Goal: Communication & Community: Answer question/provide support

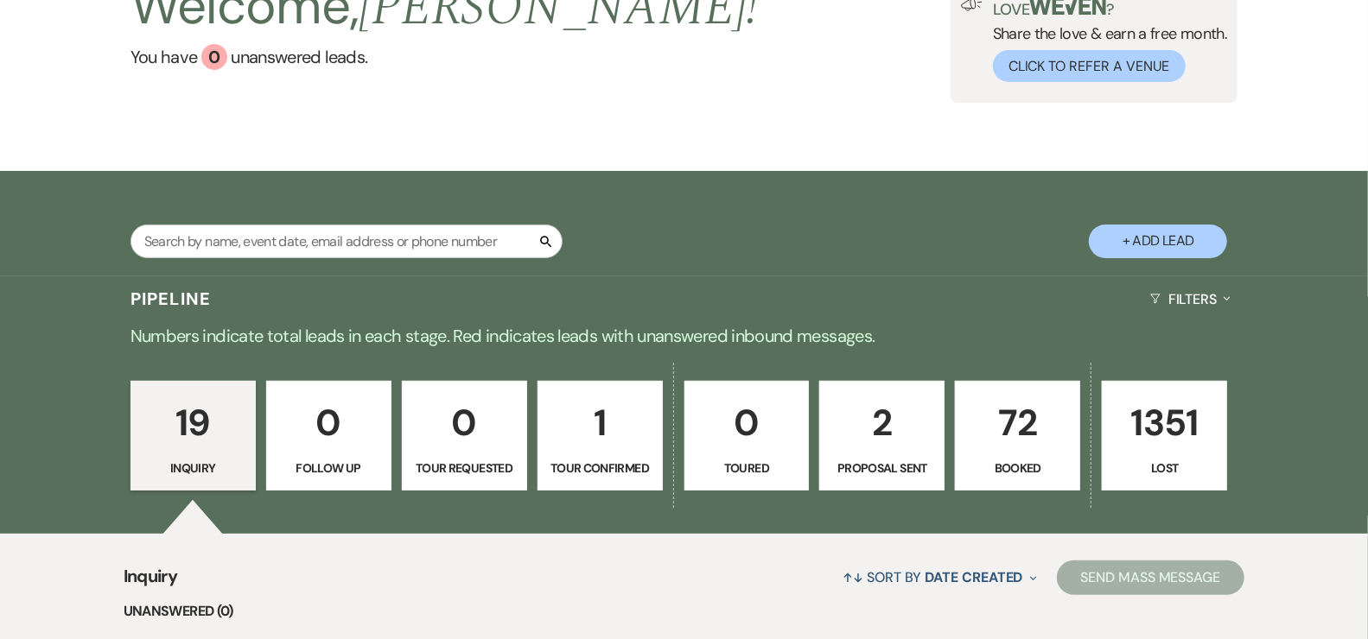
scroll to position [147, 0]
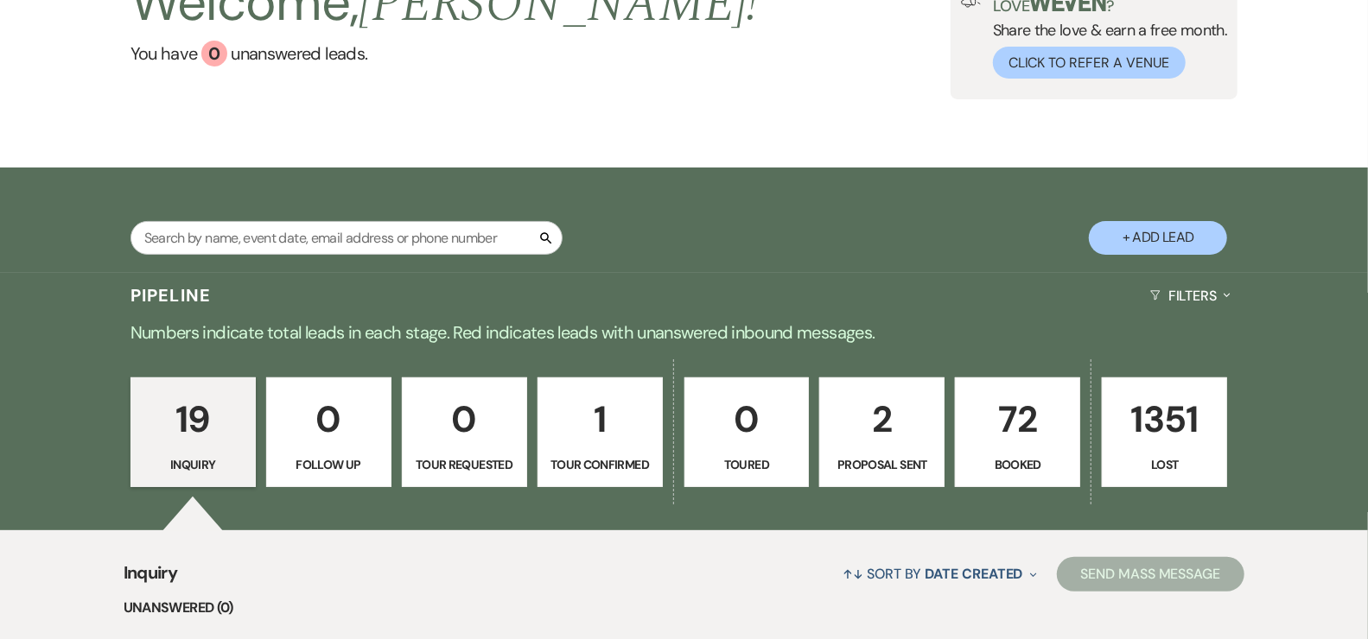
click at [1025, 416] on p "72" at bounding box center [1017, 419] width 103 height 58
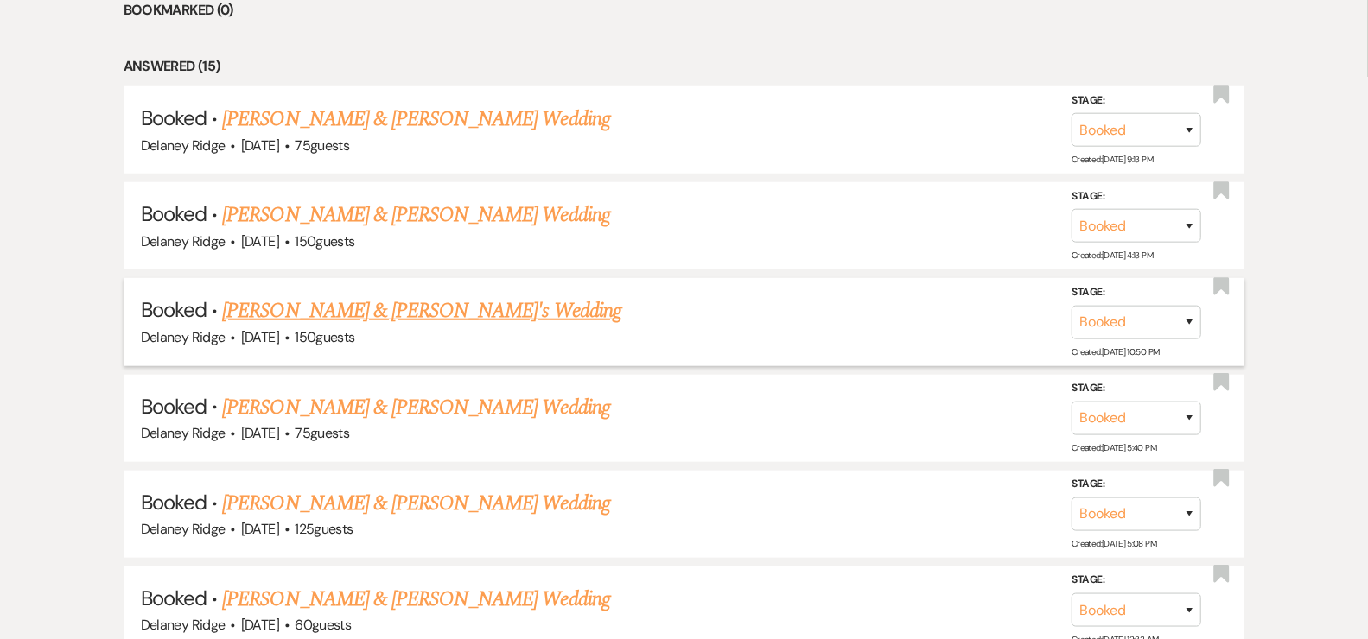
scroll to position [803, 0]
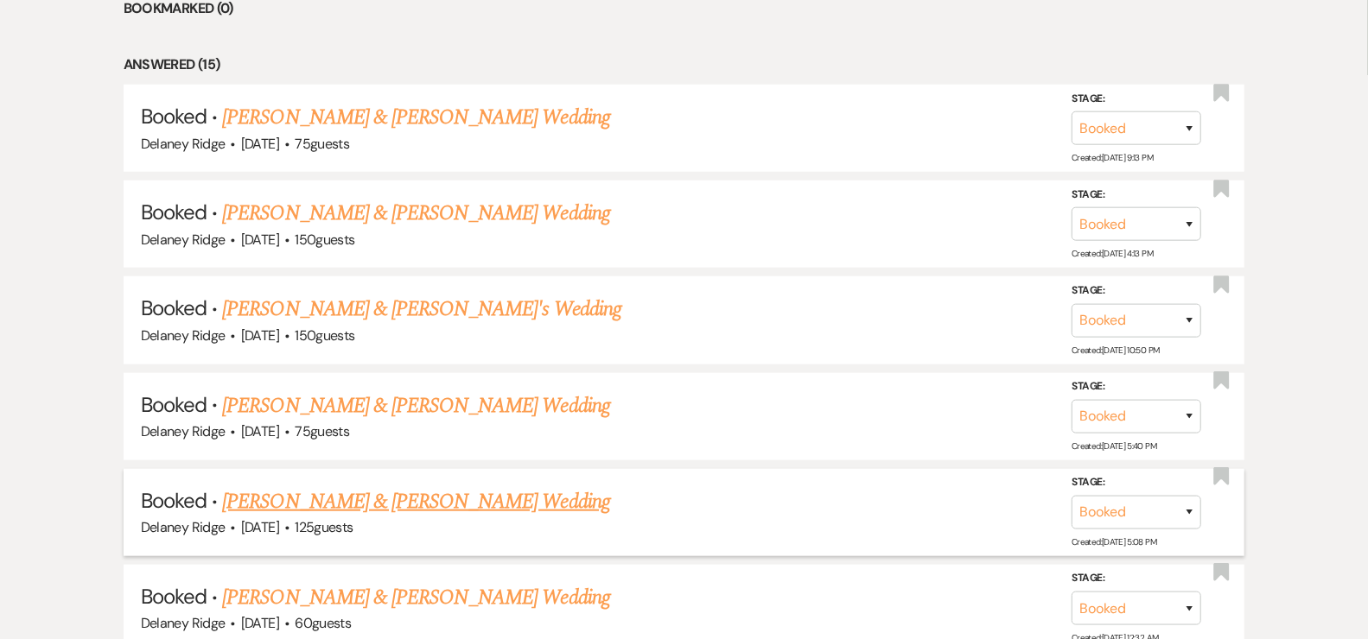
click at [371, 497] on link "Cody Marino & Gabrielle Polgar's Wedding" at bounding box center [415, 501] width 387 height 31
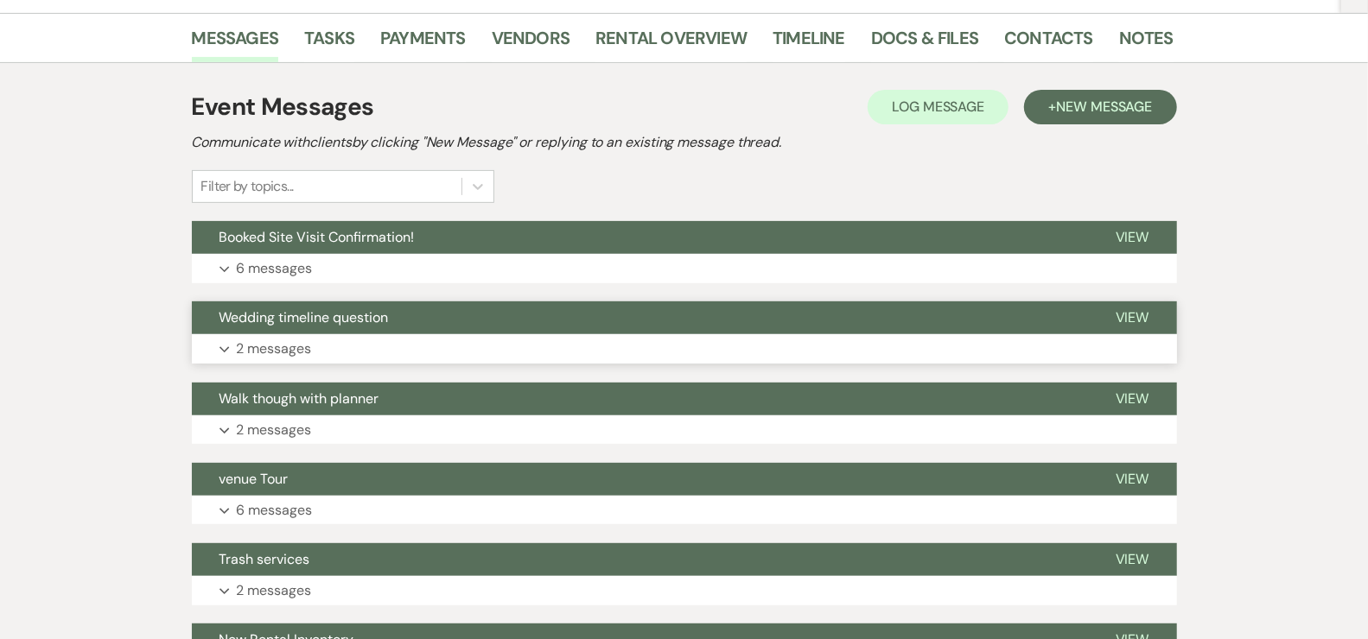
scroll to position [291, 0]
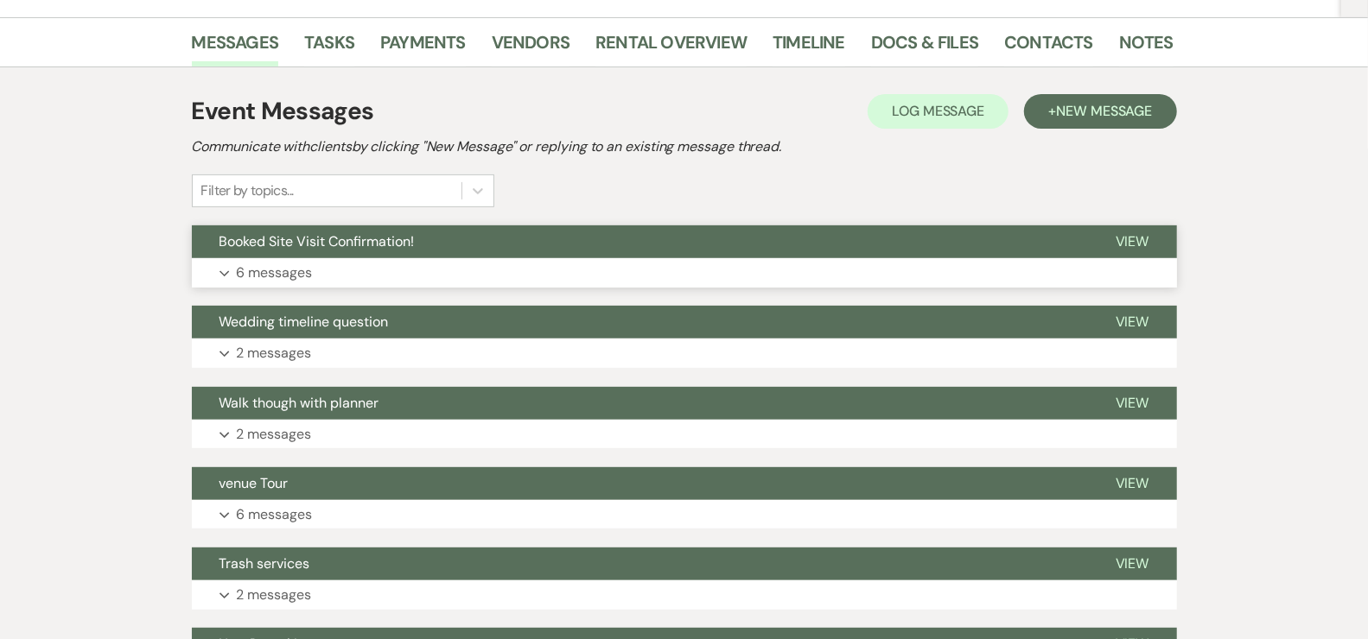
click at [389, 263] on button "Expand 6 messages" at bounding box center [684, 272] width 985 height 29
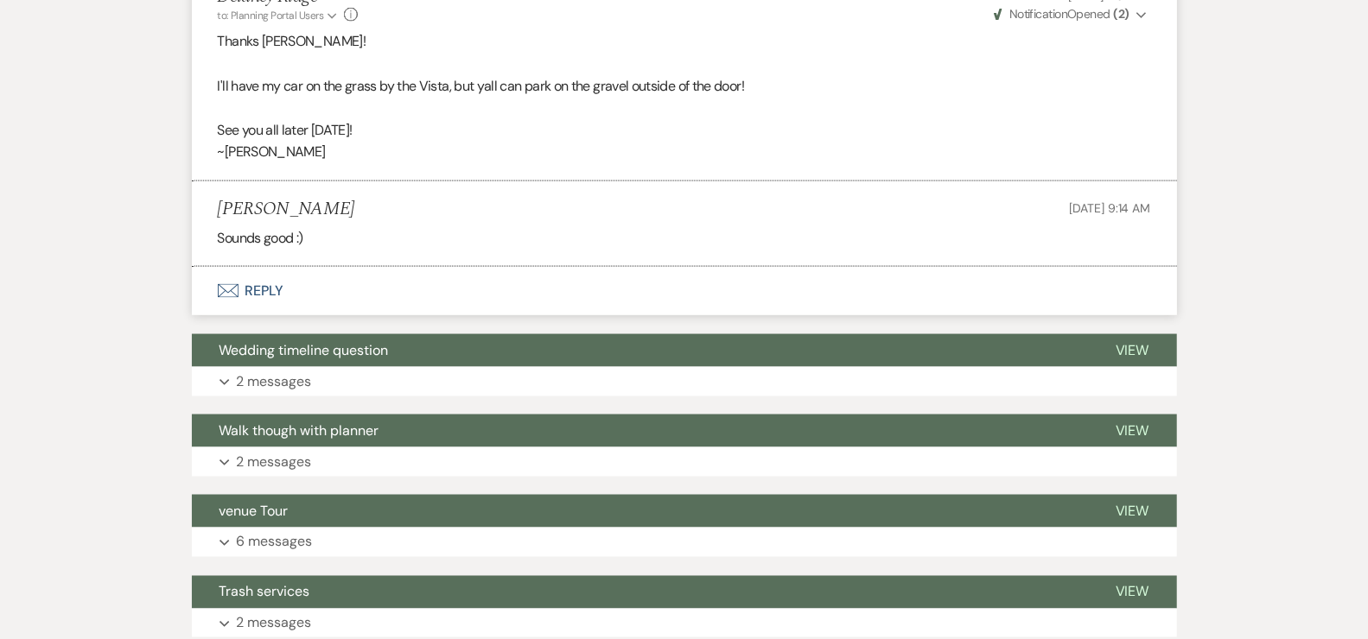
click at [382, 286] on button "Envelope Reply" at bounding box center [684, 291] width 985 height 48
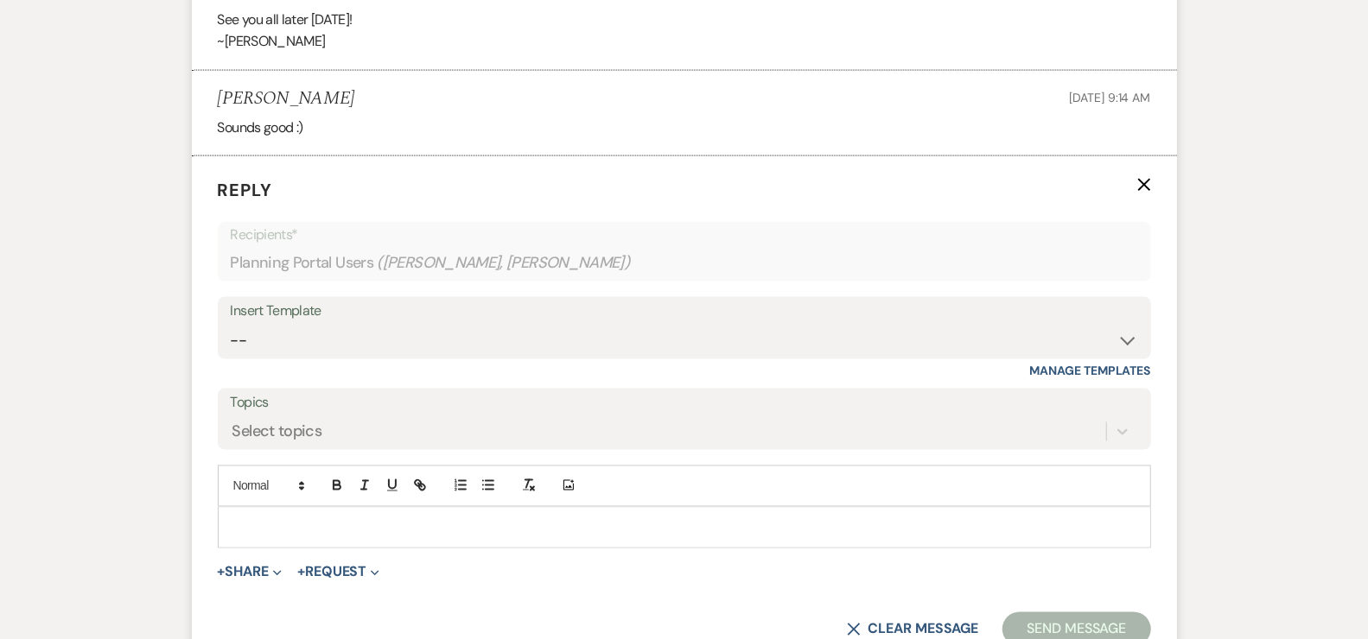
scroll to position [1650, 0]
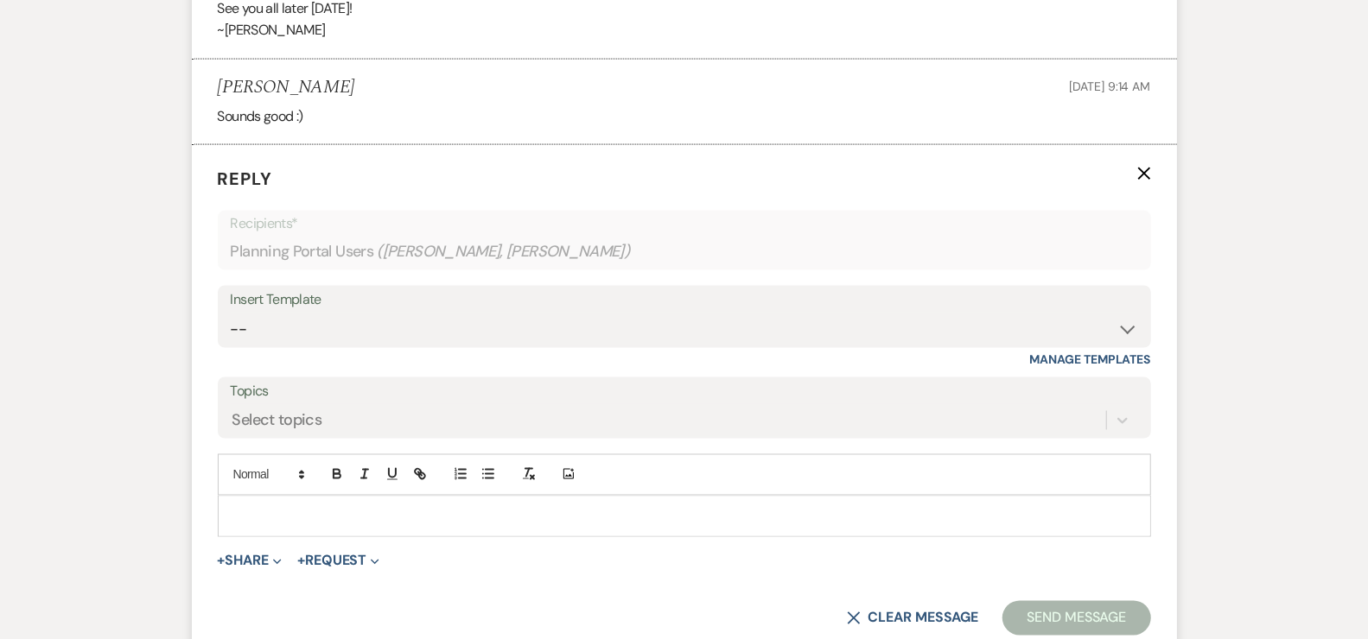
click at [384, 490] on div "Add Photo" at bounding box center [684, 495] width 933 height 83
click at [386, 507] on p at bounding box center [684, 516] width 905 height 19
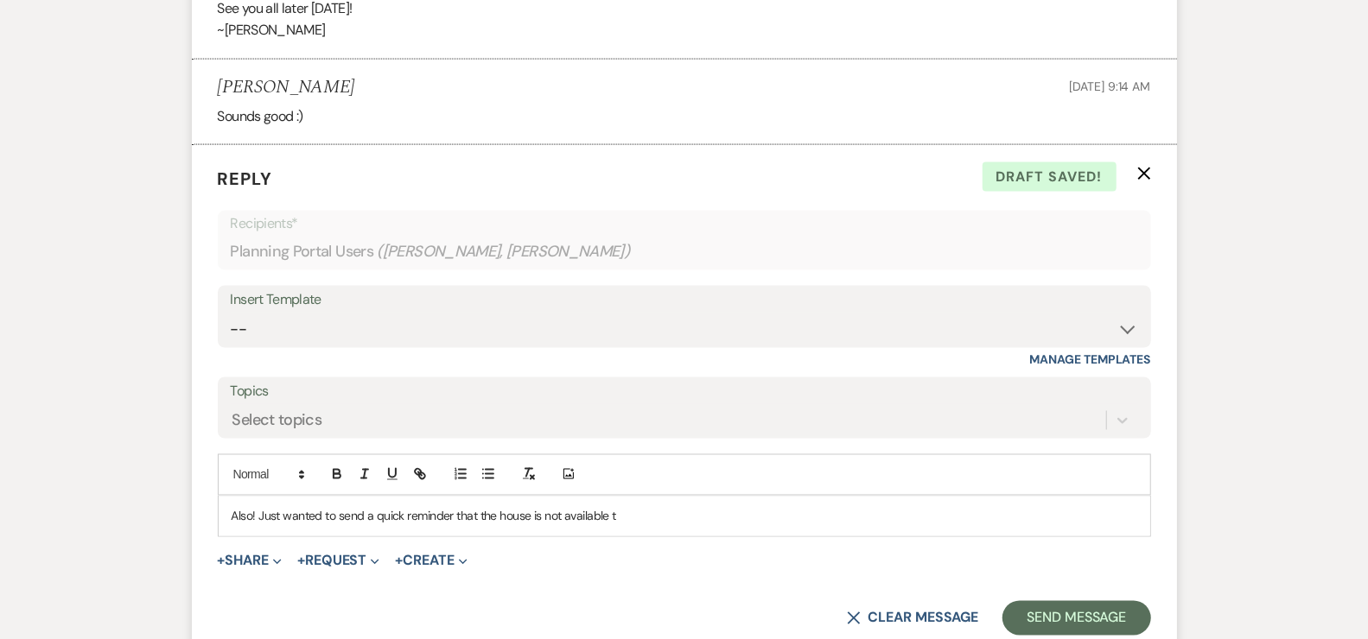
click at [528, 516] on p "Also! Just wanted to send a quick reminder that the house is not available t" at bounding box center [684, 516] width 905 height 19
click at [661, 512] on p "Also! Just wanted to send a quick reminder that the lodge is not available t" at bounding box center [684, 516] width 905 height 19
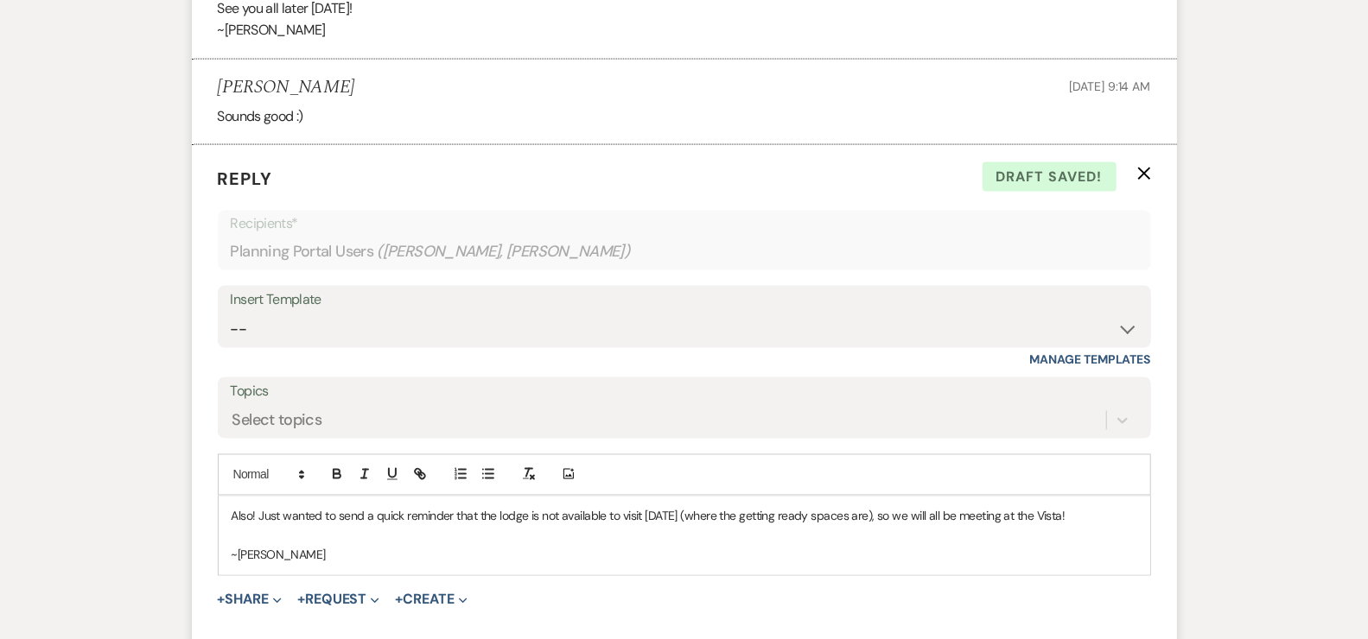
click at [1057, 529] on p at bounding box center [684, 535] width 905 height 19
click at [1057, 526] on p at bounding box center [684, 535] width 905 height 19
click at [1057, 518] on p "Also! Just wanted to send a quick reminder that the lodge is not available to v…" at bounding box center [684, 516] width 905 height 19
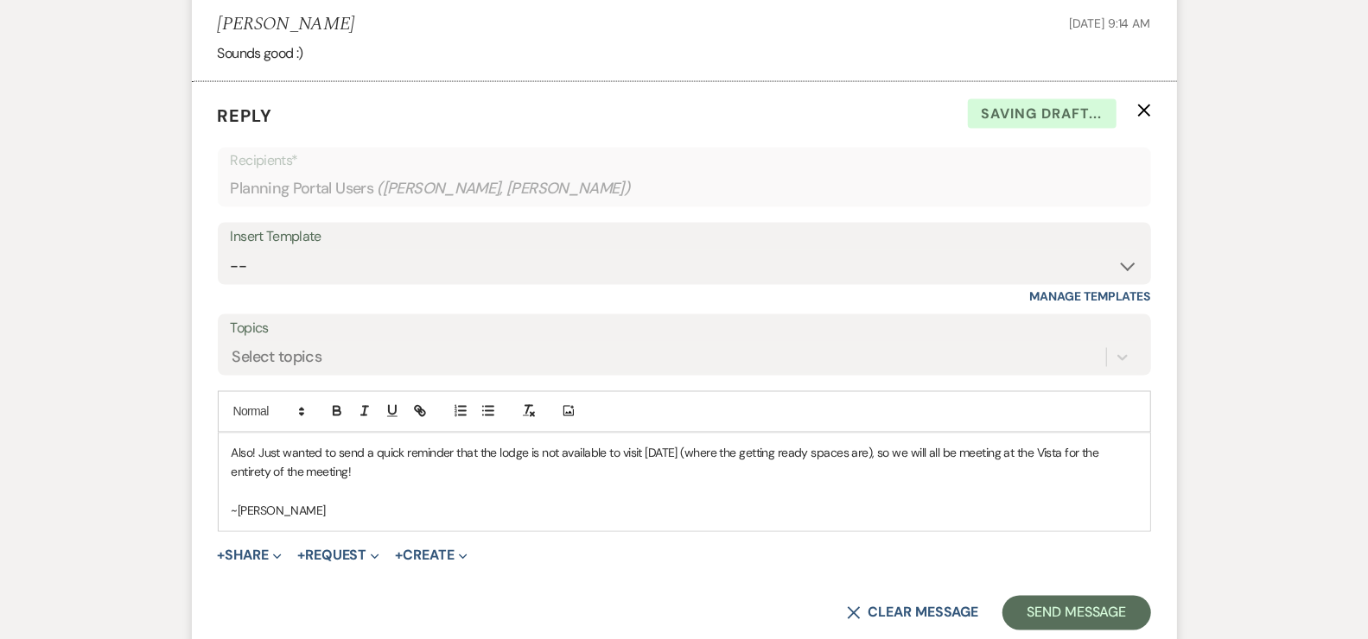
scroll to position [1717, 0]
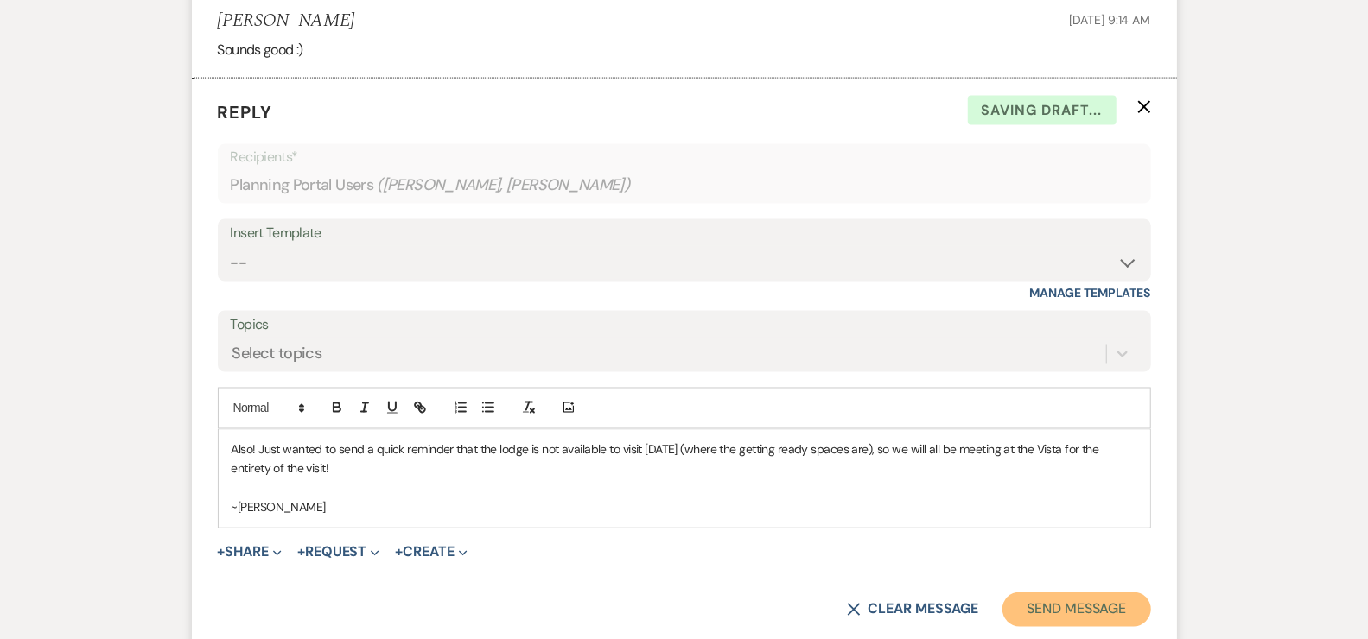
click at [1075, 619] on button "Send Message" at bounding box center [1076, 610] width 148 height 35
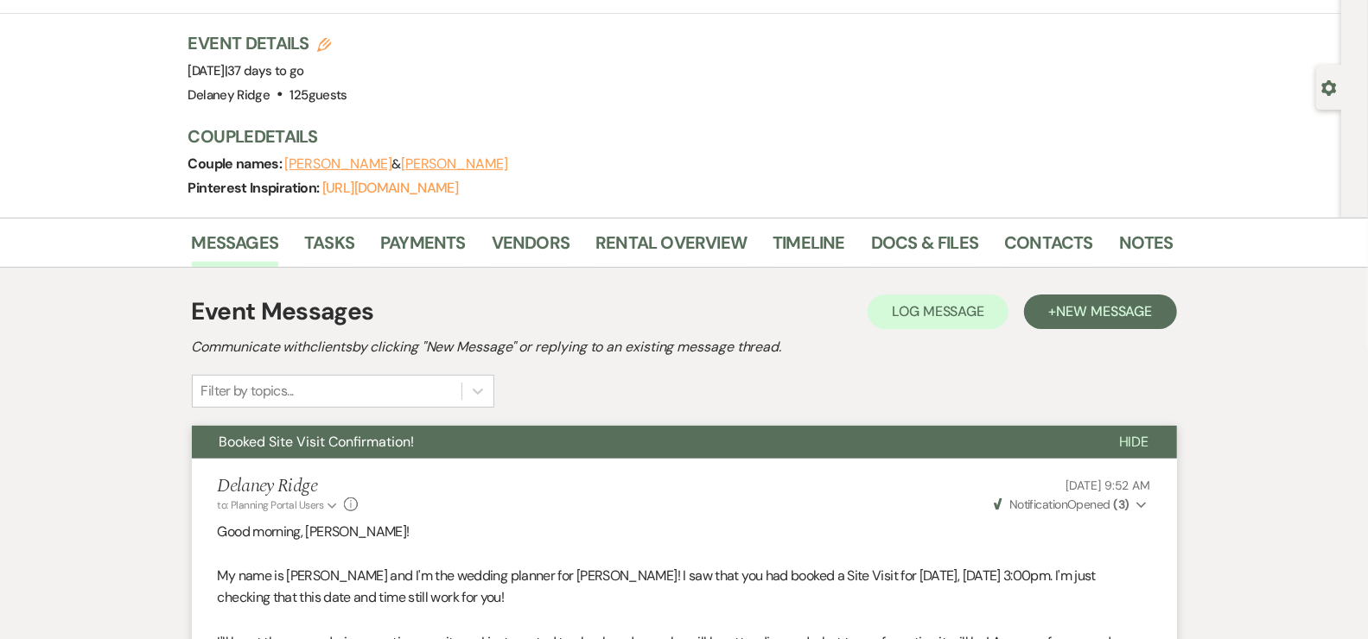
scroll to position [0, 0]
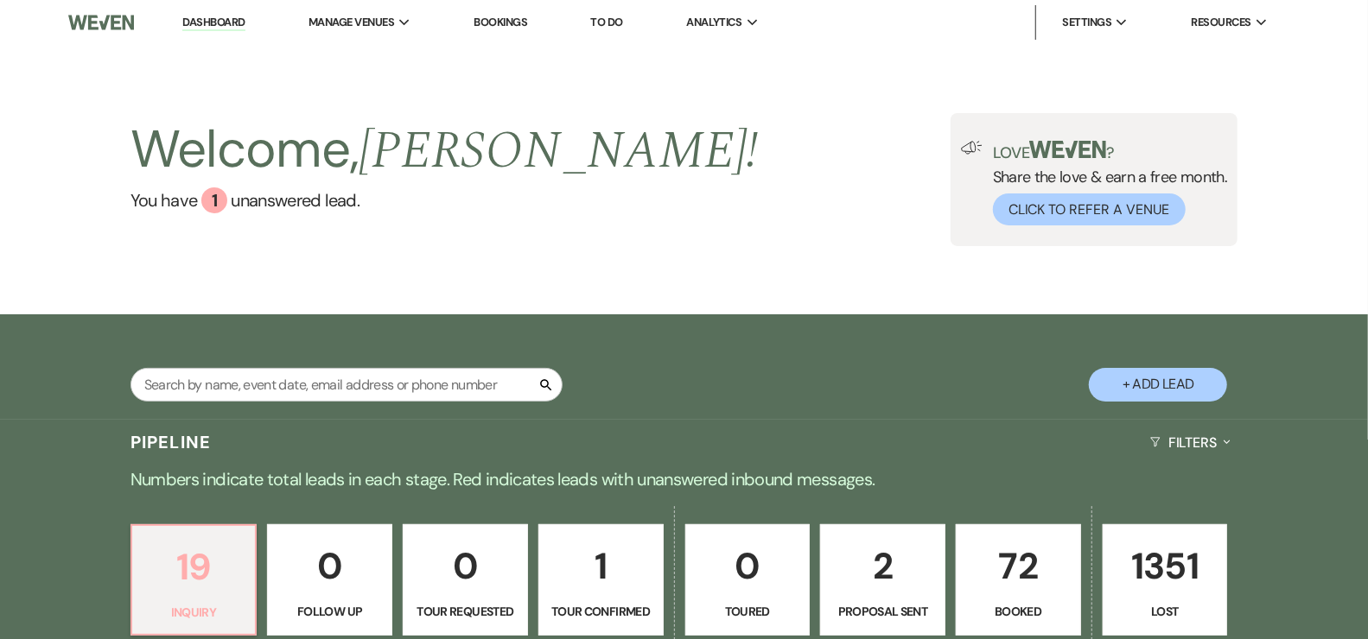
click at [173, 596] on link "19 Inquiry" at bounding box center [193, 580] width 127 height 112
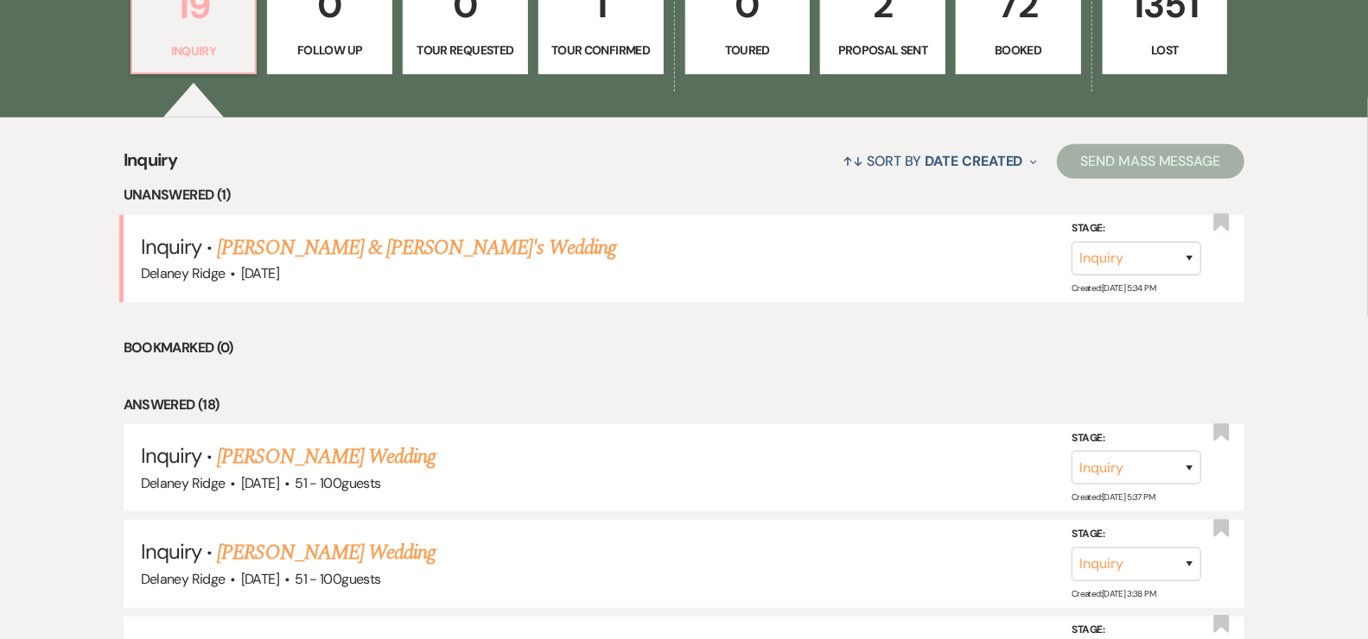
scroll to position [609, 0]
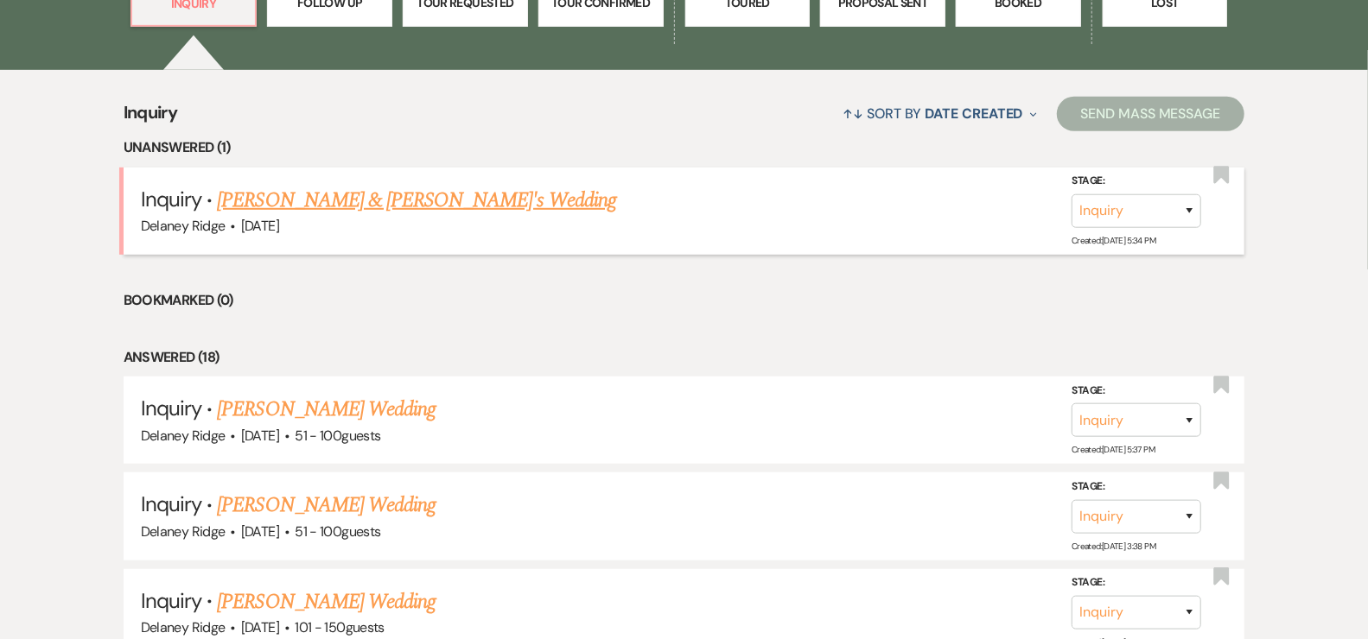
click at [368, 204] on link "[PERSON_NAME] & [PERSON_NAME]'s Wedding" at bounding box center [416, 200] width 399 height 31
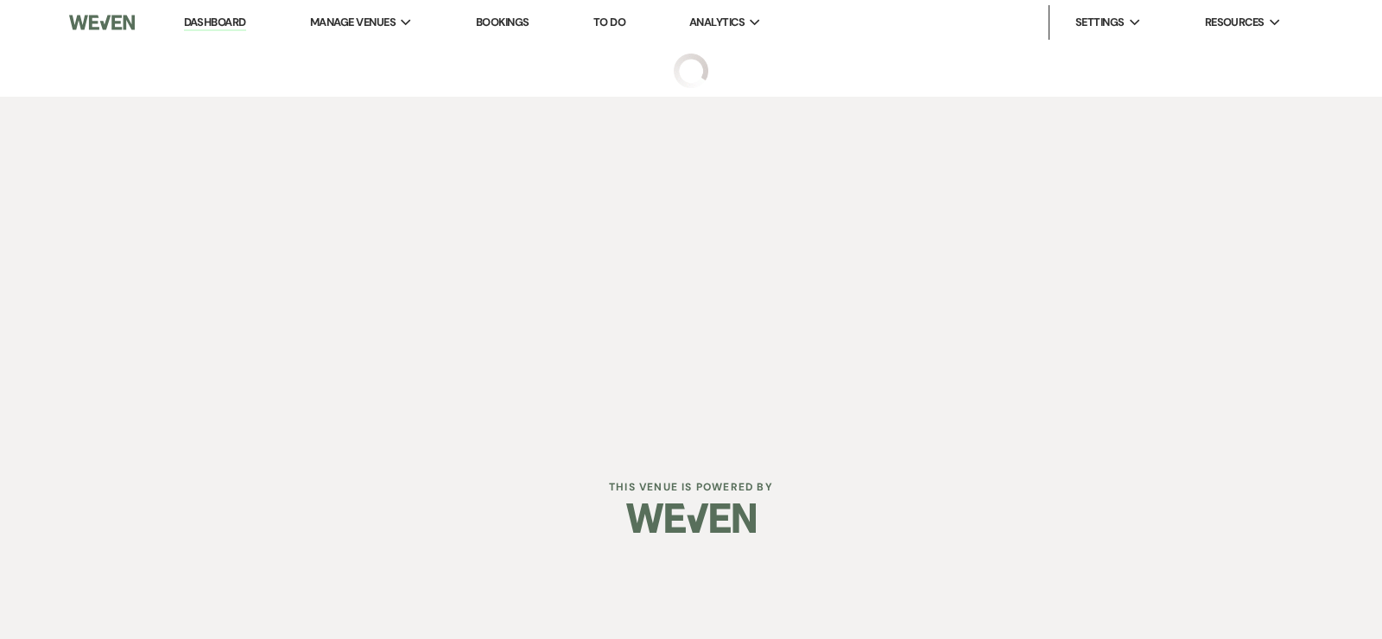
select select "5"
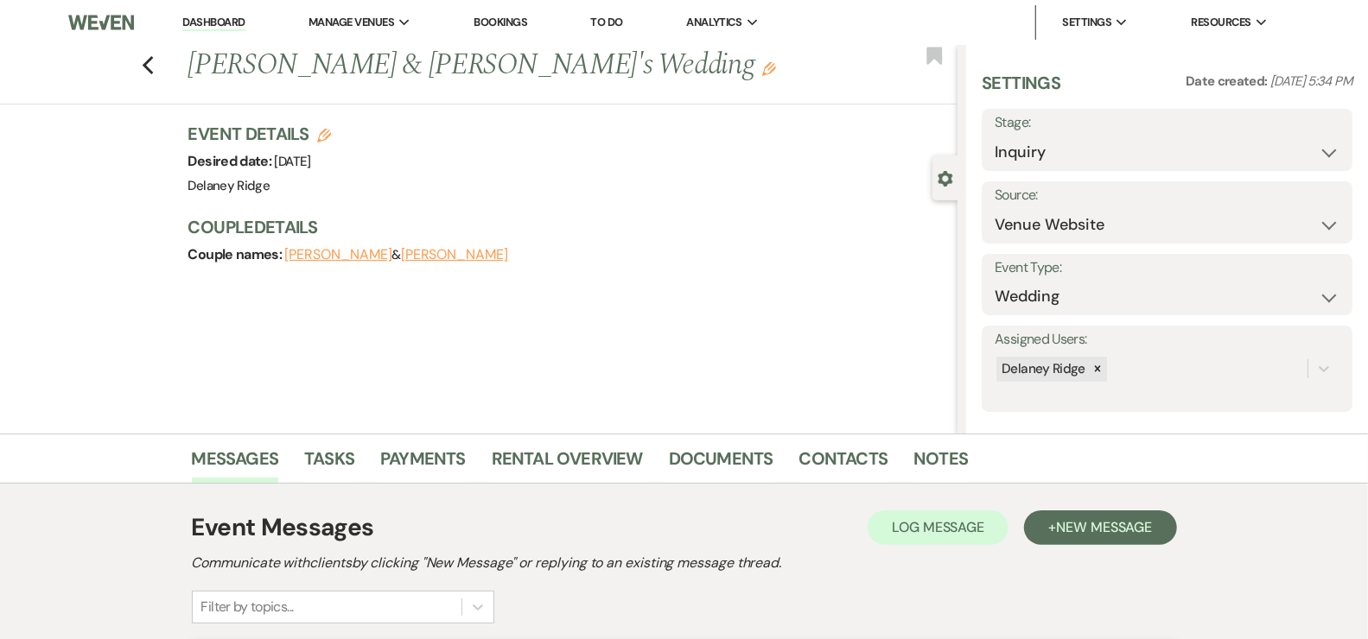
click at [212, 21] on link "Dashboard" at bounding box center [213, 23] width 62 height 16
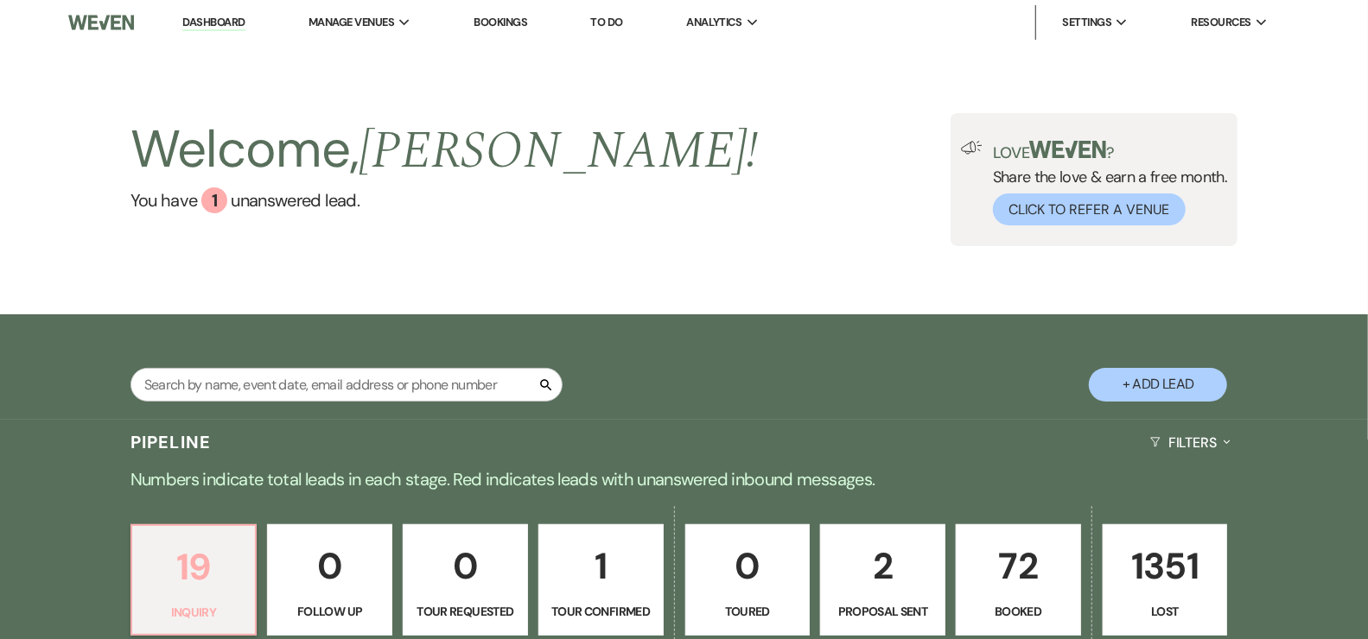
click at [188, 609] on p "Inquiry" at bounding box center [194, 612] width 103 height 19
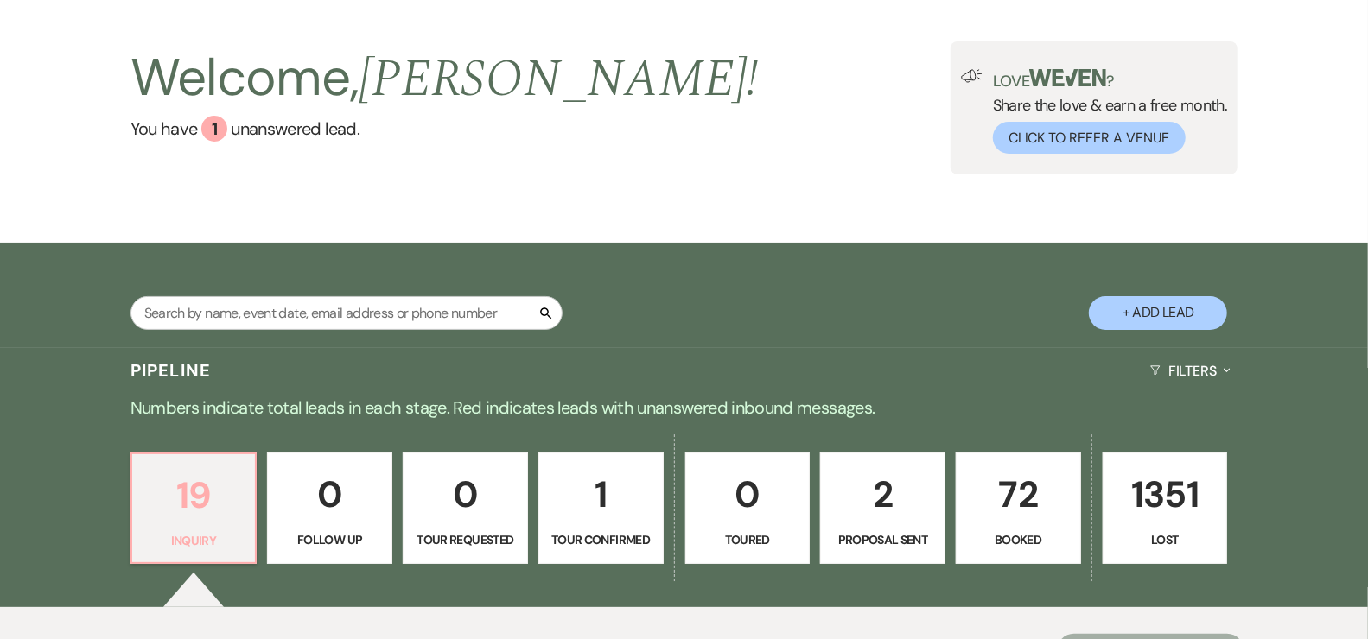
scroll to position [345, 0]
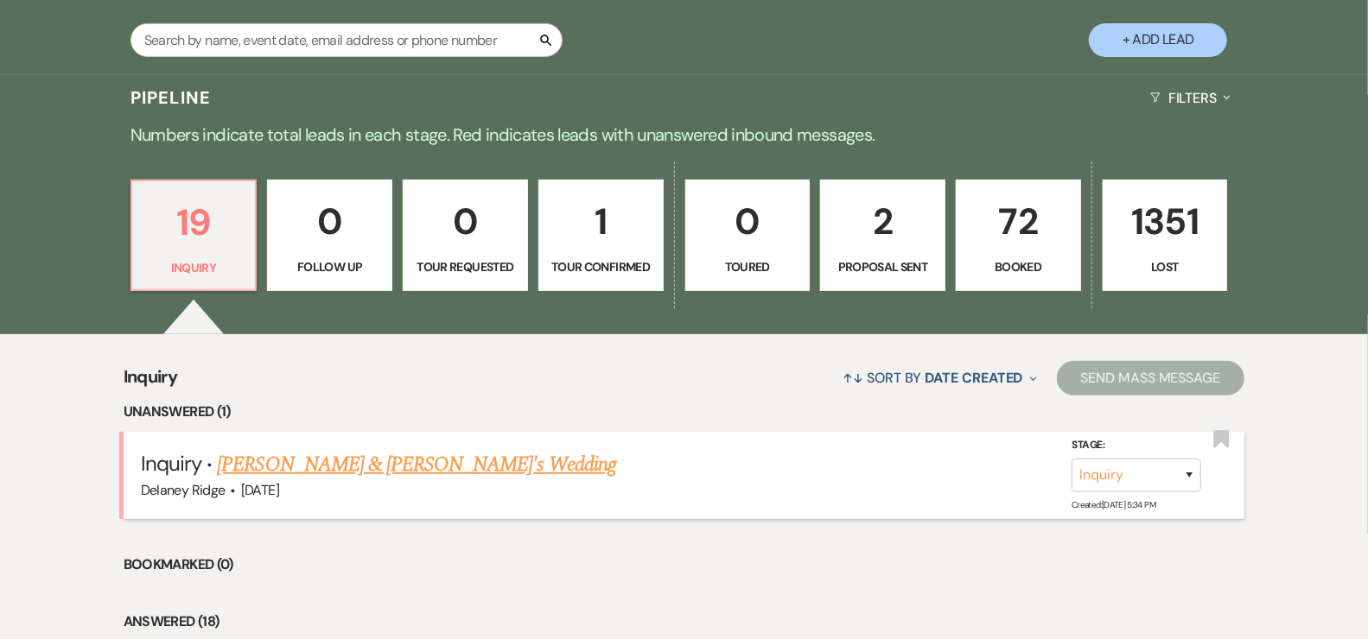
click at [380, 472] on link "[PERSON_NAME] & [PERSON_NAME]'s Wedding" at bounding box center [416, 464] width 399 height 31
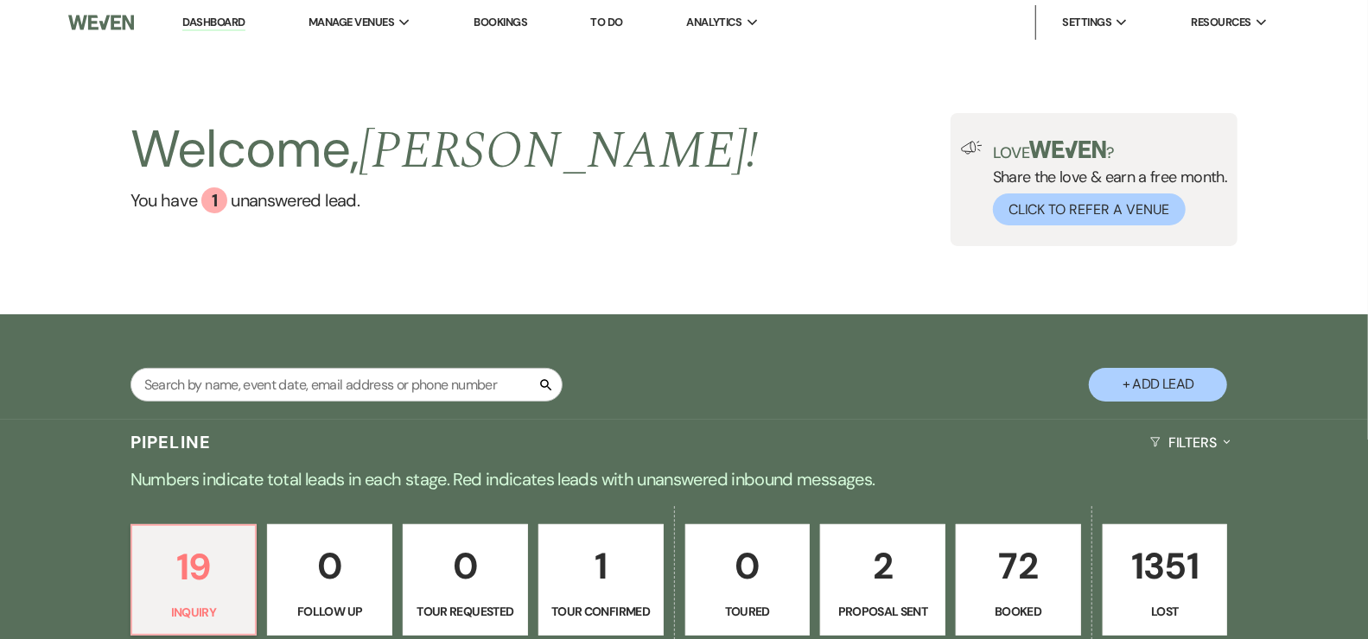
select select "5"
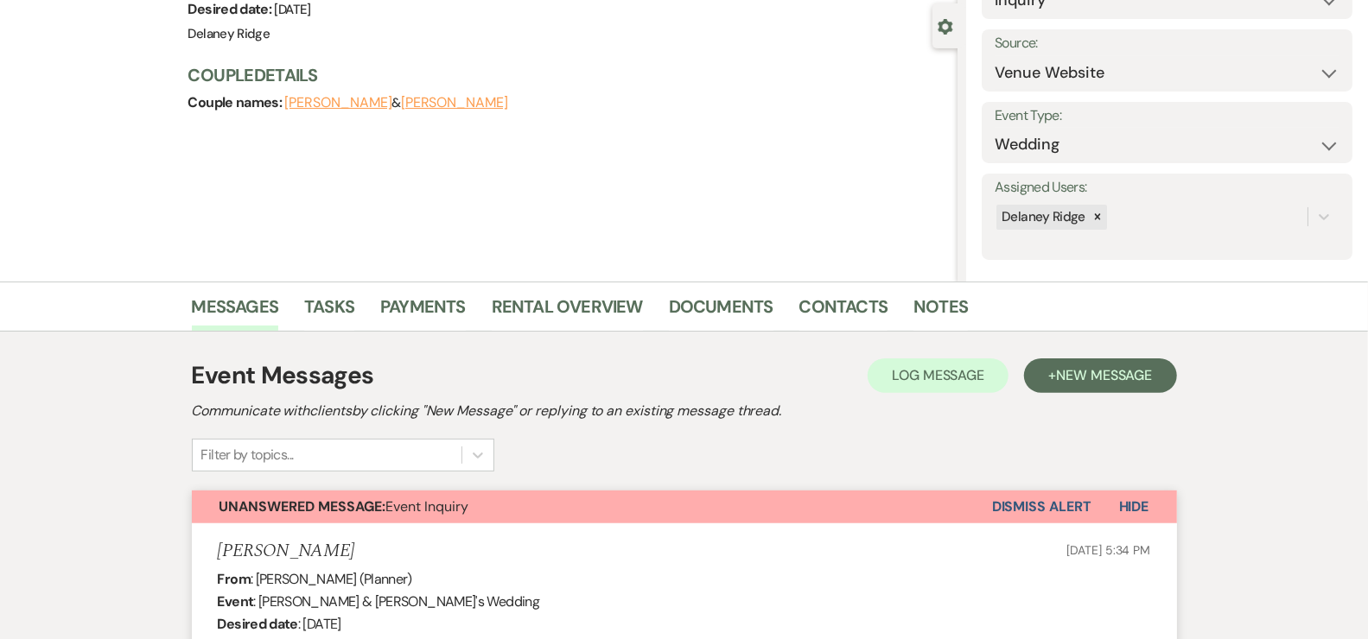
scroll to position [152, 0]
click at [1035, 495] on button "Dismiss Alert" at bounding box center [1041, 507] width 99 height 33
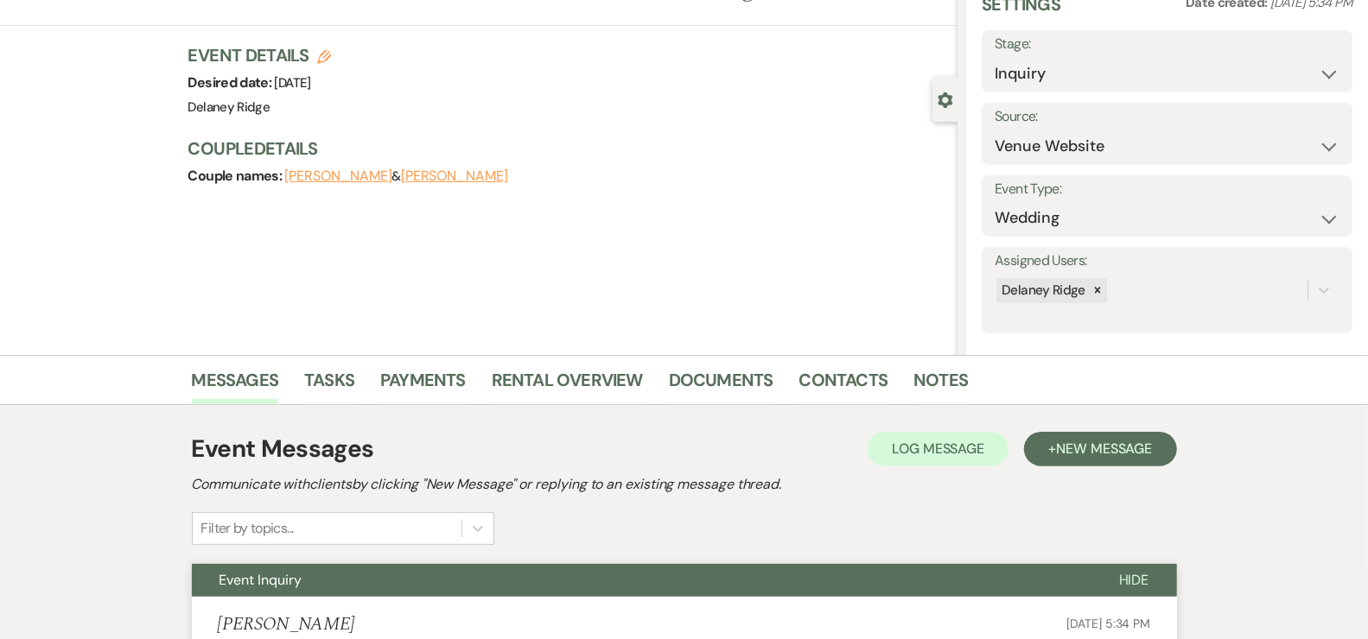
scroll to position [0, 0]
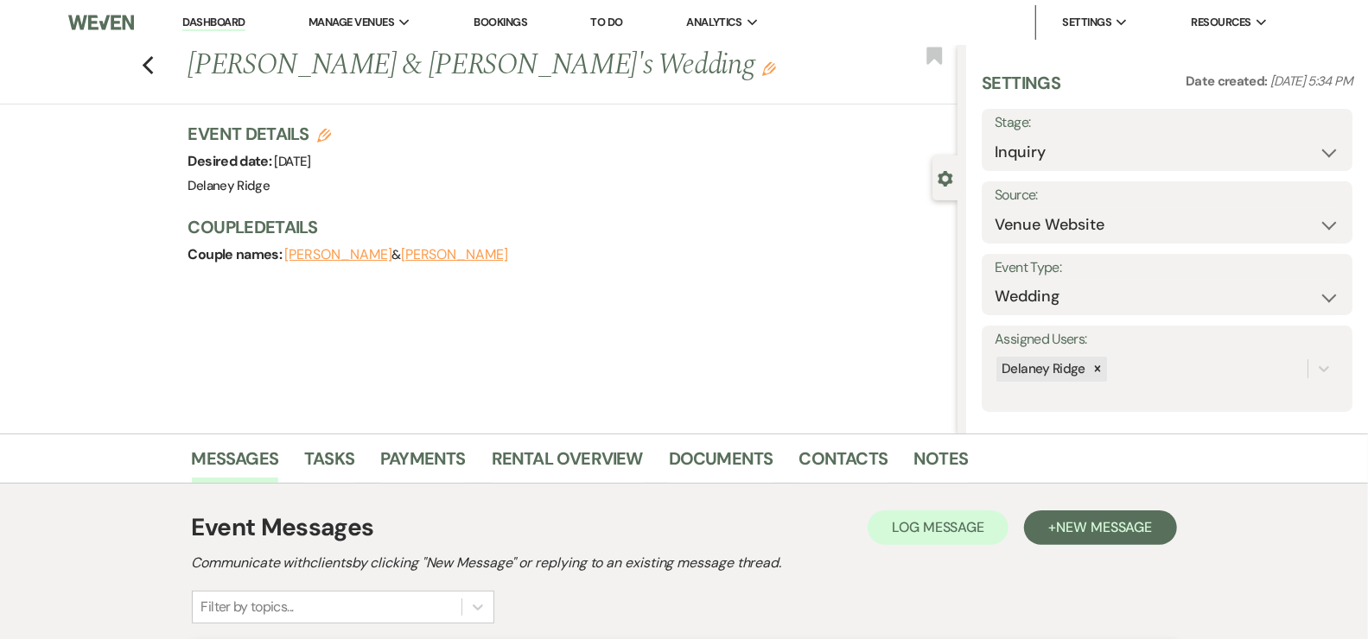
click at [221, 9] on li "Dashboard" at bounding box center [213, 22] width 79 height 35
drag, startPoint x: 220, startPoint y: 16, endPoint x: 289, endPoint y: 13, distance: 68.3
click at [220, 16] on link "Dashboard" at bounding box center [213, 23] width 62 height 16
